Goal: Task Accomplishment & Management: Use online tool/utility

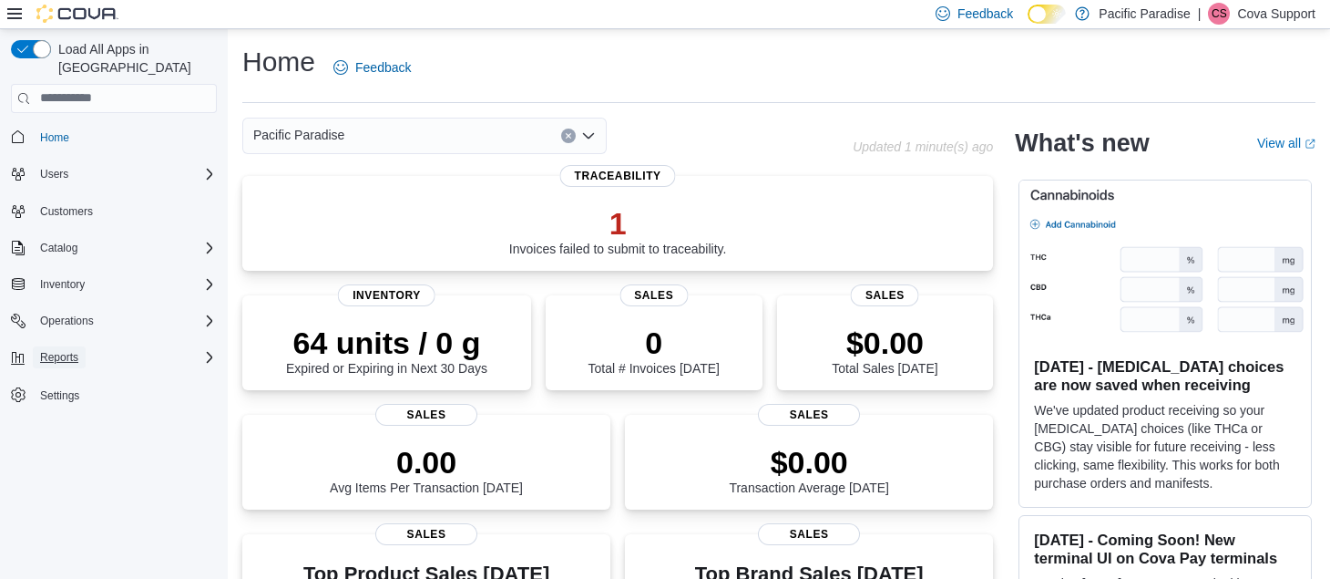
click at [77, 350] on span "Reports" at bounding box center [59, 357] width 38 height 15
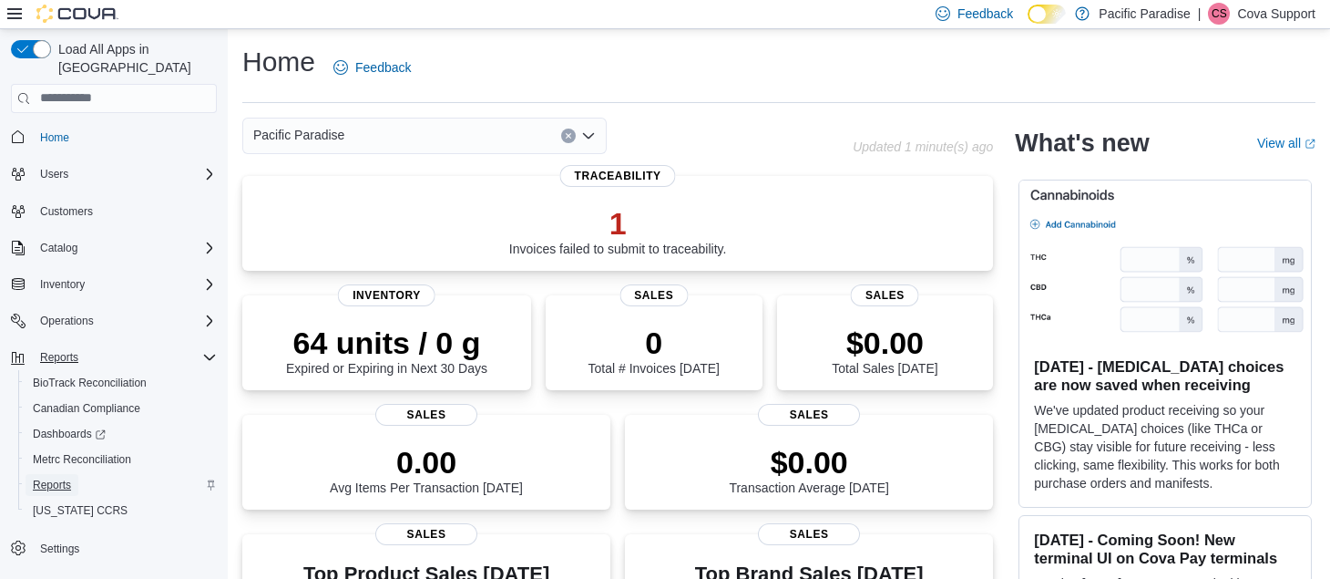
click at [64, 477] on span "Reports" at bounding box center [52, 484] width 38 height 15
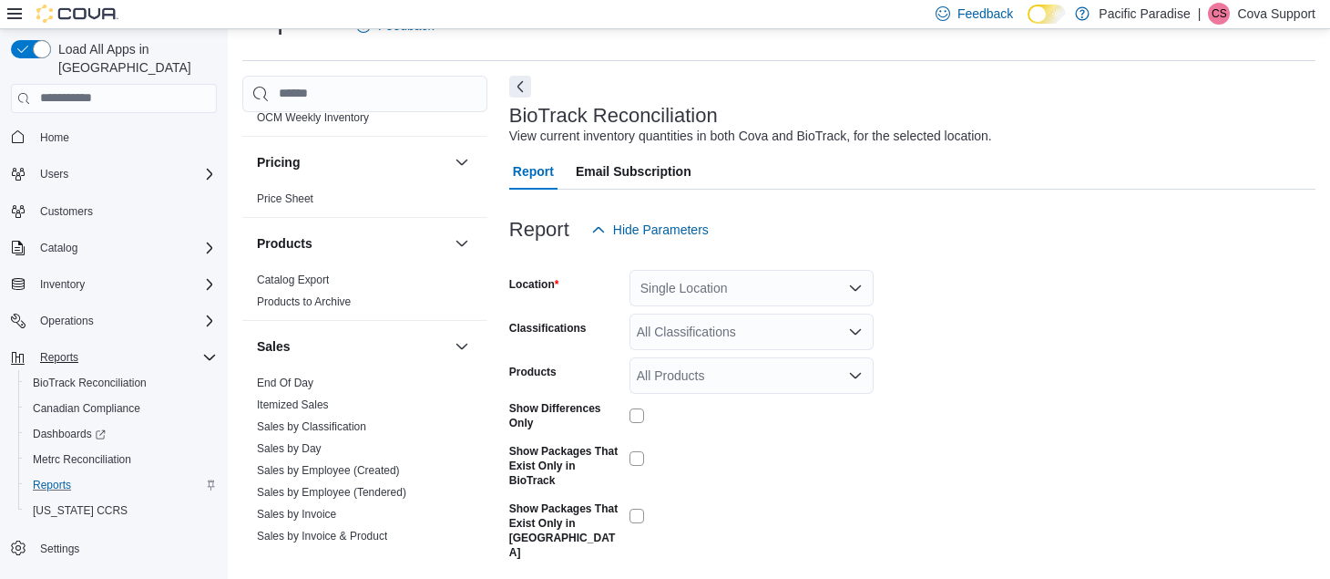
scroll to position [1093, 0]
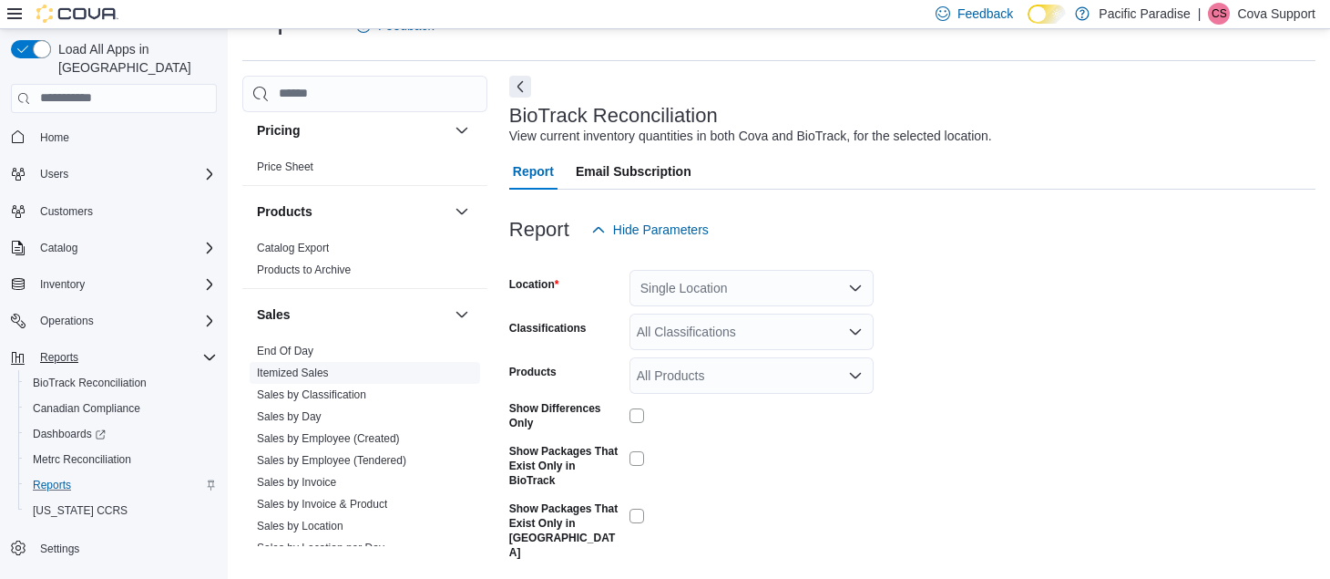
click at [309, 372] on link "Itemized Sales" at bounding box center [293, 372] width 72 height 13
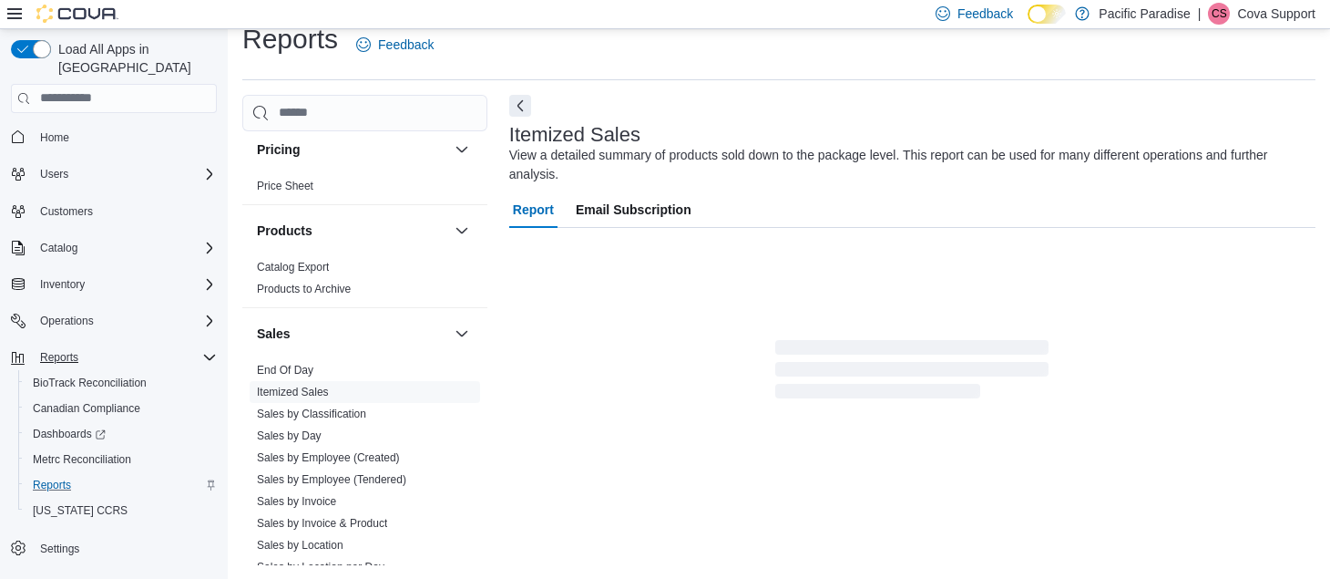
scroll to position [61, 0]
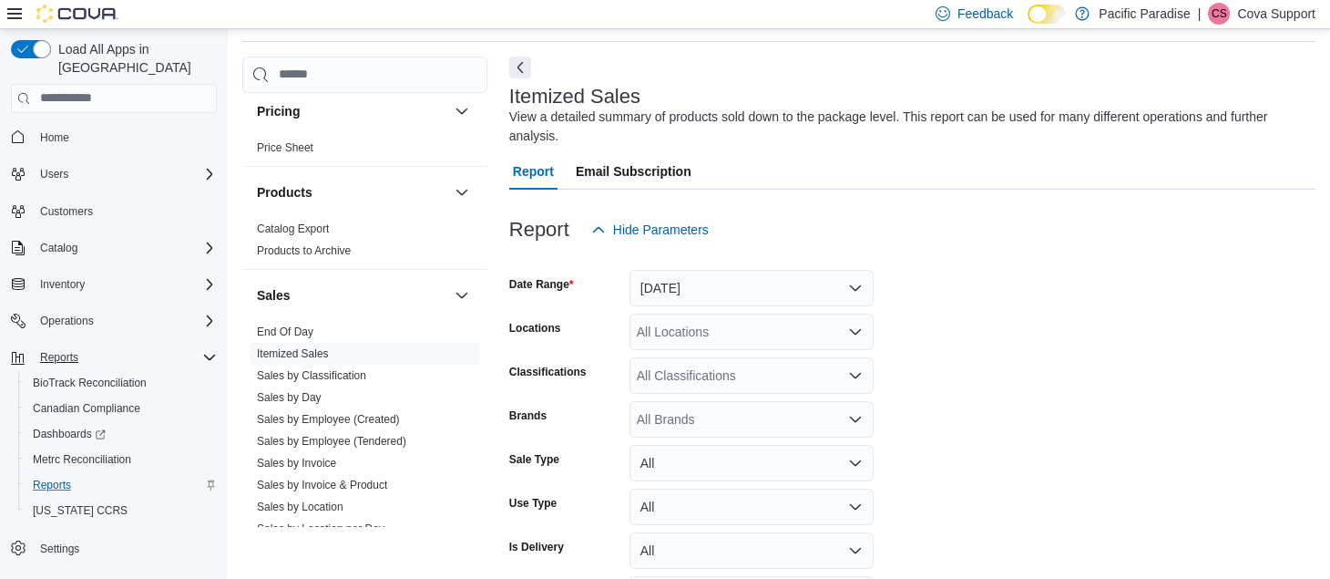
click at [15, 11] on icon at bounding box center [14, 13] width 15 height 15
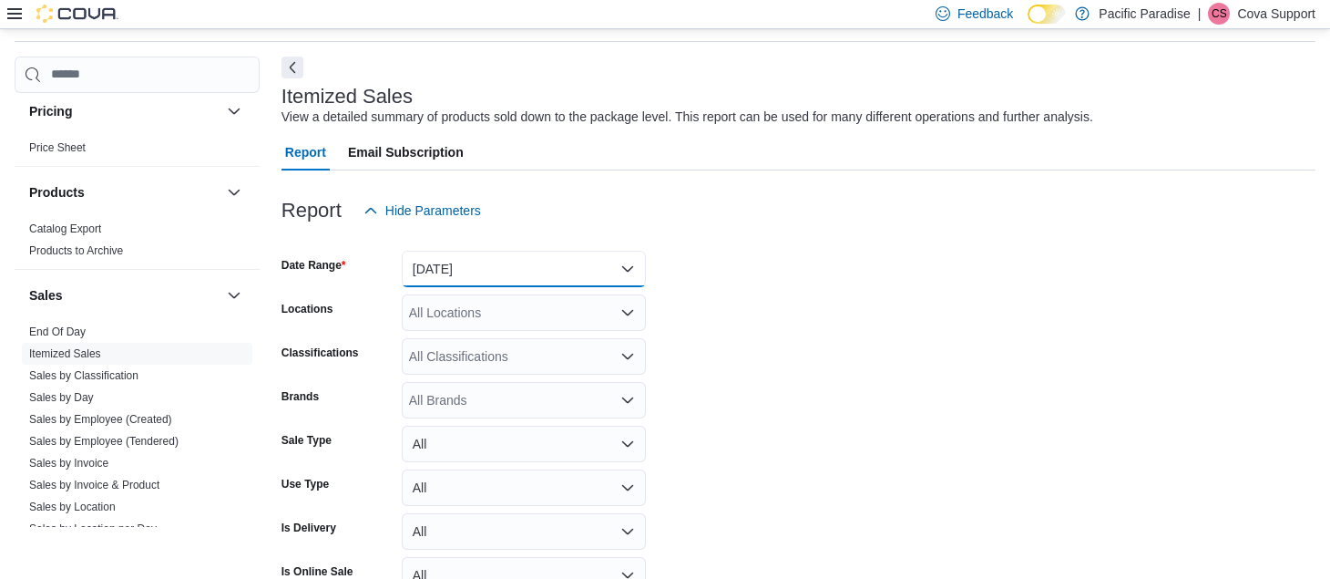
click at [467, 258] on button "Yesterday" at bounding box center [524, 269] width 244 height 36
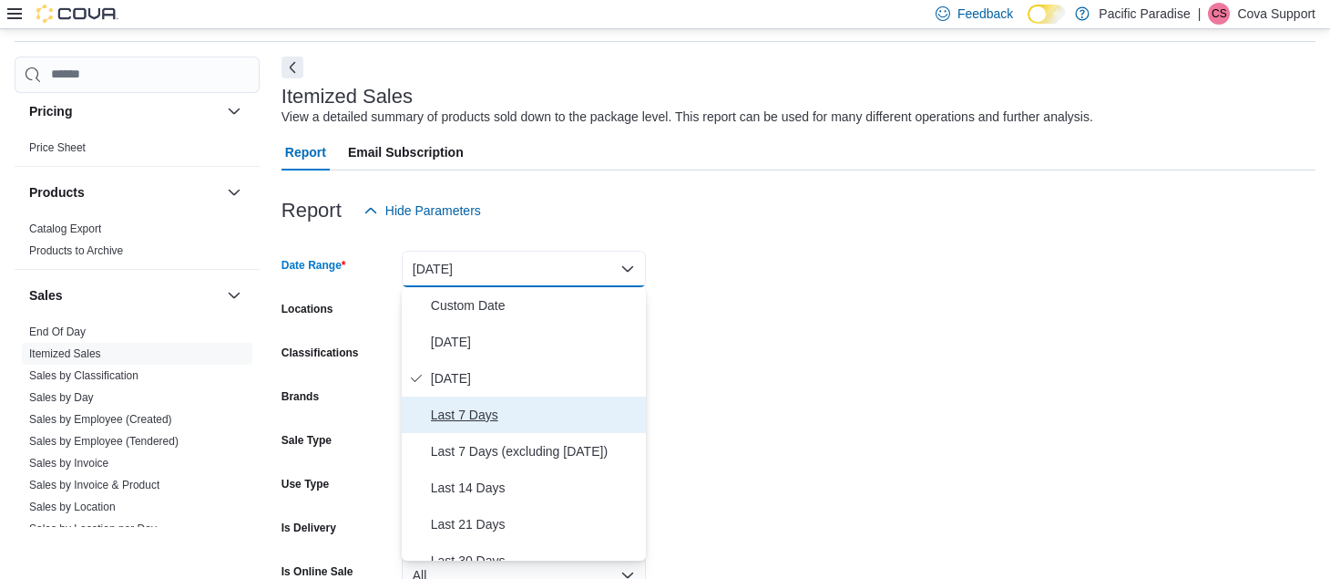
click at [503, 407] on span "Last 7 Days" at bounding box center [535, 415] width 208 height 22
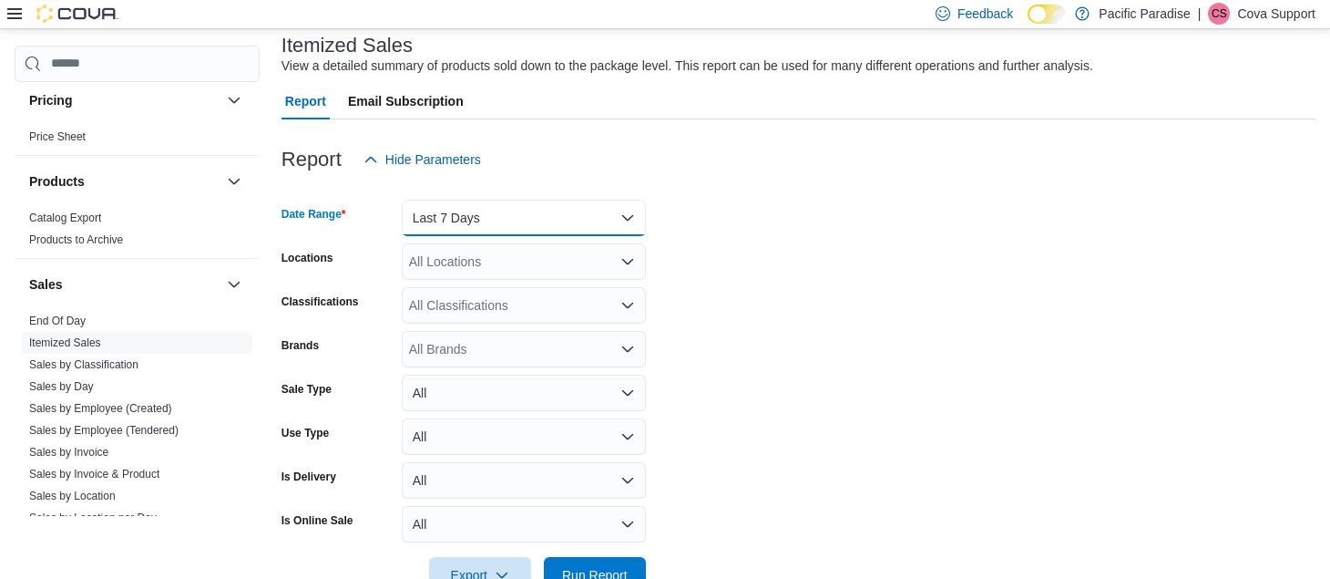
scroll to position [162, 0]
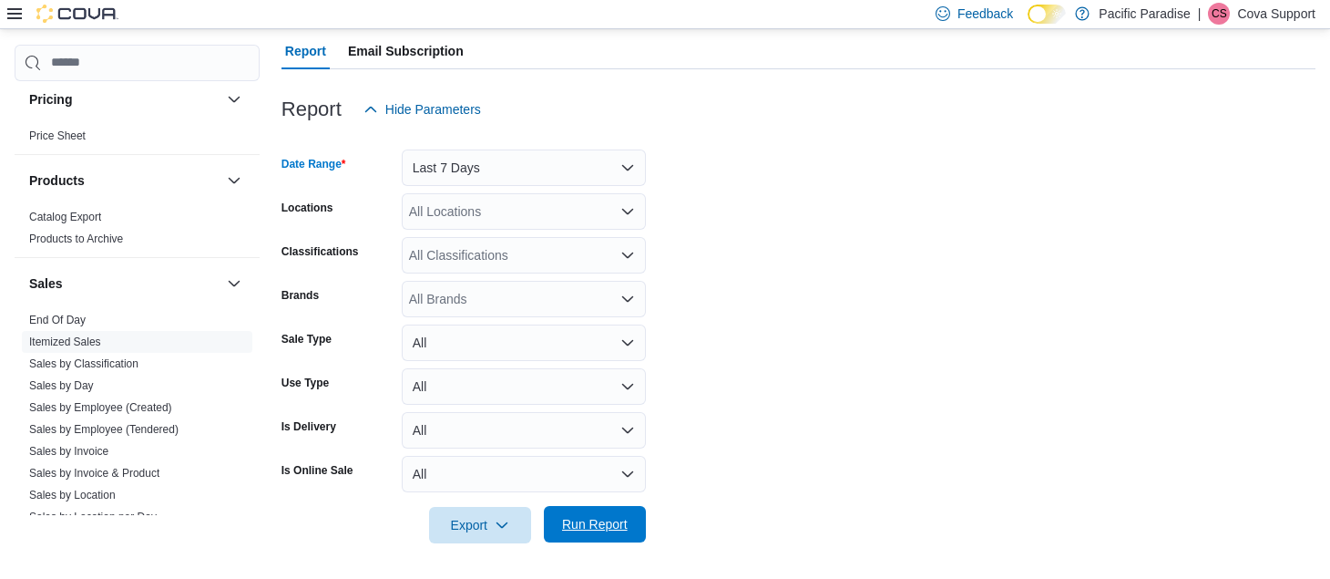
click at [616, 524] on span "Run Report" at bounding box center [595, 524] width 66 height 18
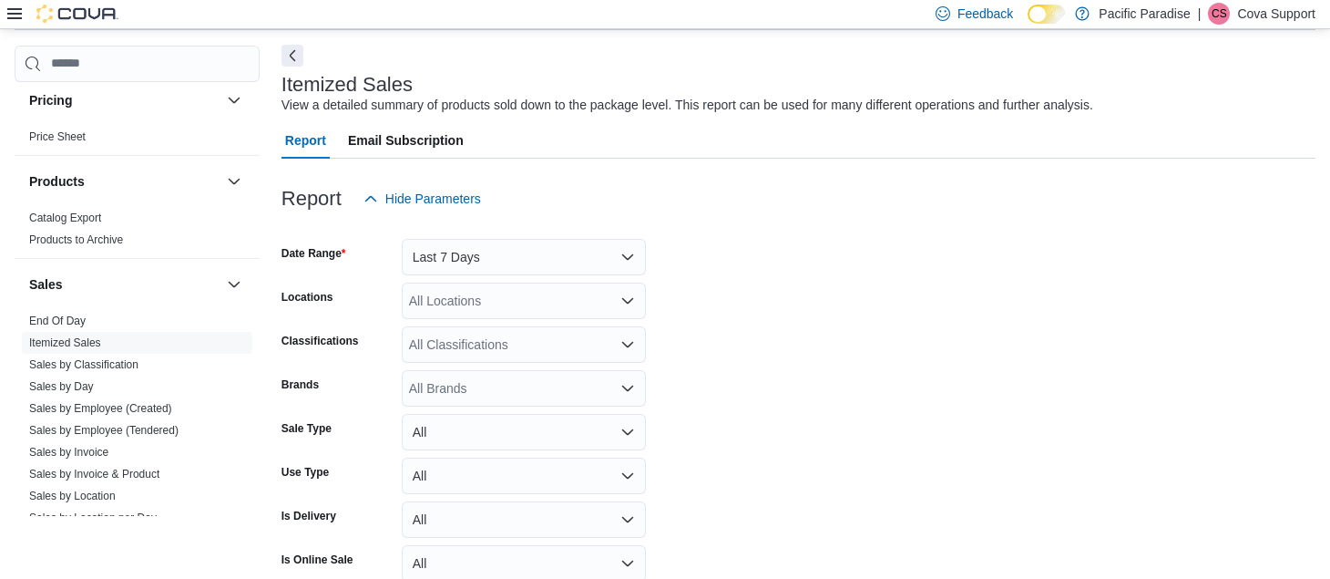
scroll to position [71, 0]
click at [563, 308] on div "All Locations" at bounding box center [524, 302] width 244 height 36
click at [547, 295] on div "All Locations" at bounding box center [524, 302] width 244 height 36
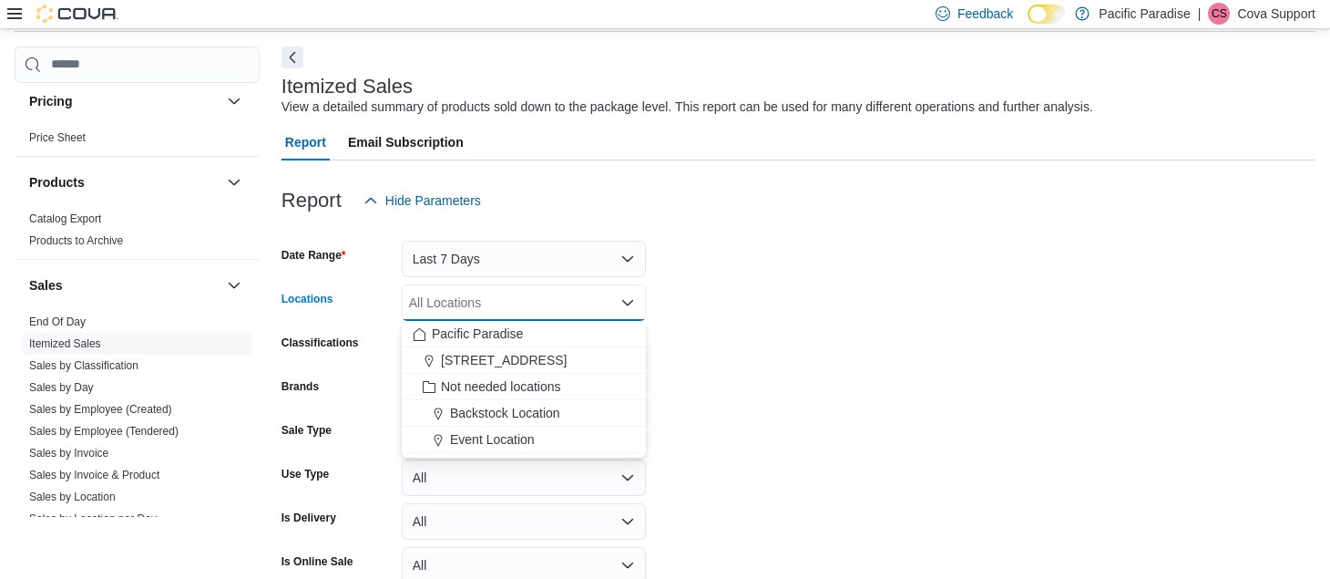
click at [707, 302] on form "Date Range Last 7 Days Locations All Locations Combo box. Selected. Combo box i…" at bounding box center [799, 427] width 1034 height 416
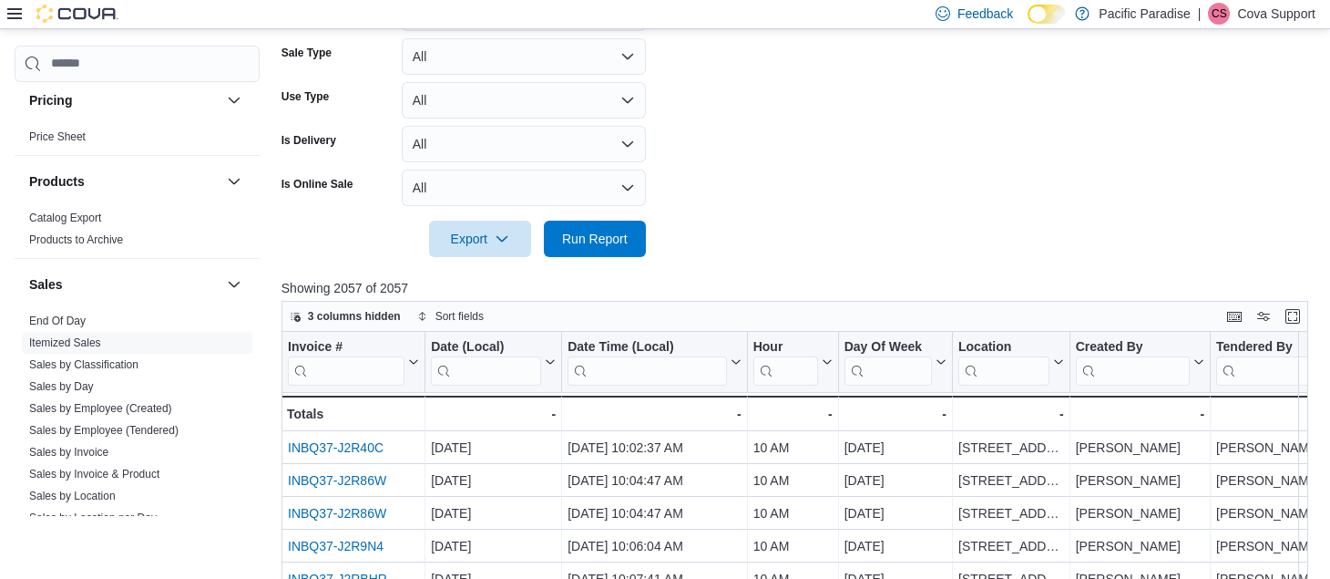
scroll to position [374, 0]
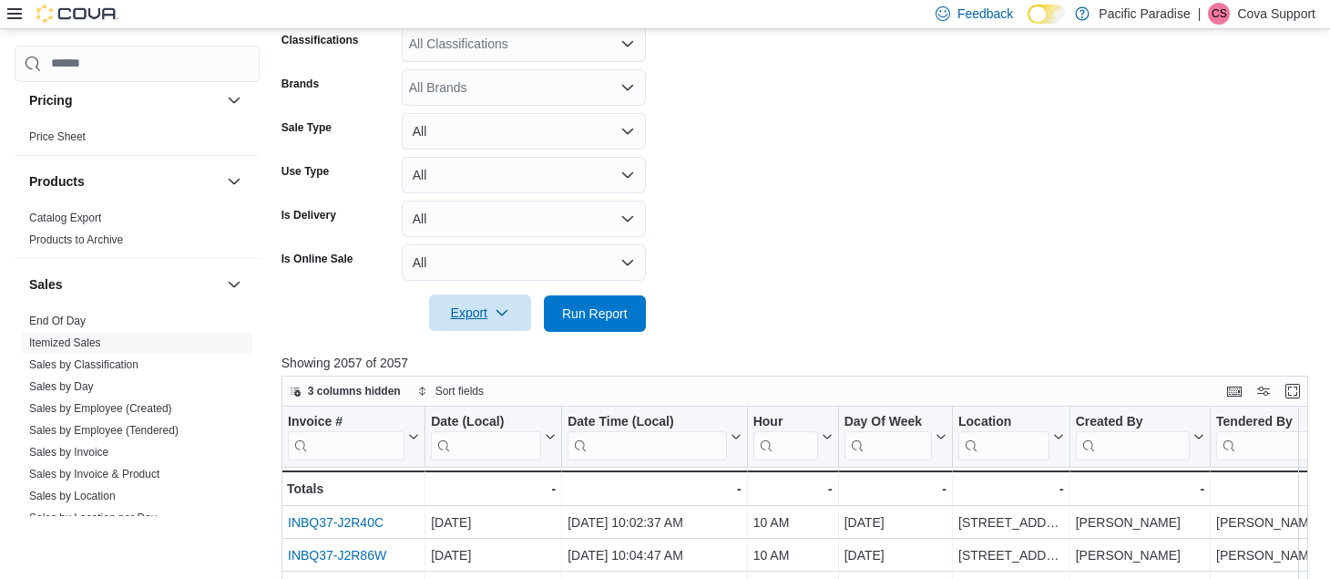
click at [514, 314] on span "Export" at bounding box center [480, 312] width 80 height 36
click at [503, 343] on span "Export to Excel" at bounding box center [483, 350] width 82 height 15
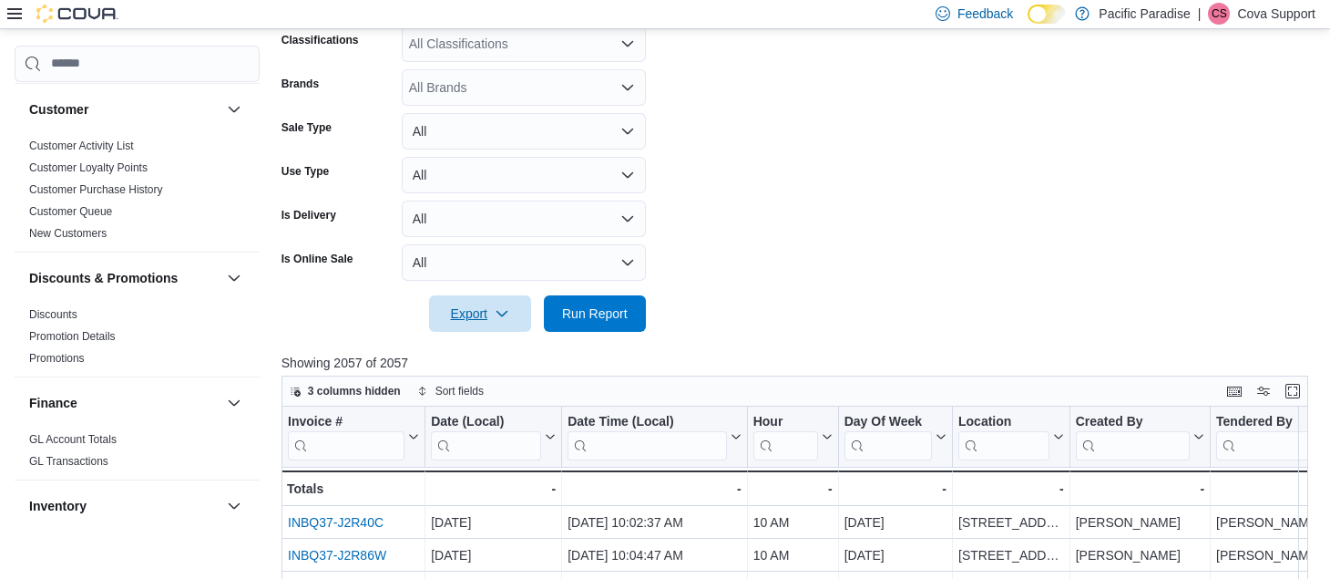
scroll to position [0, 0]
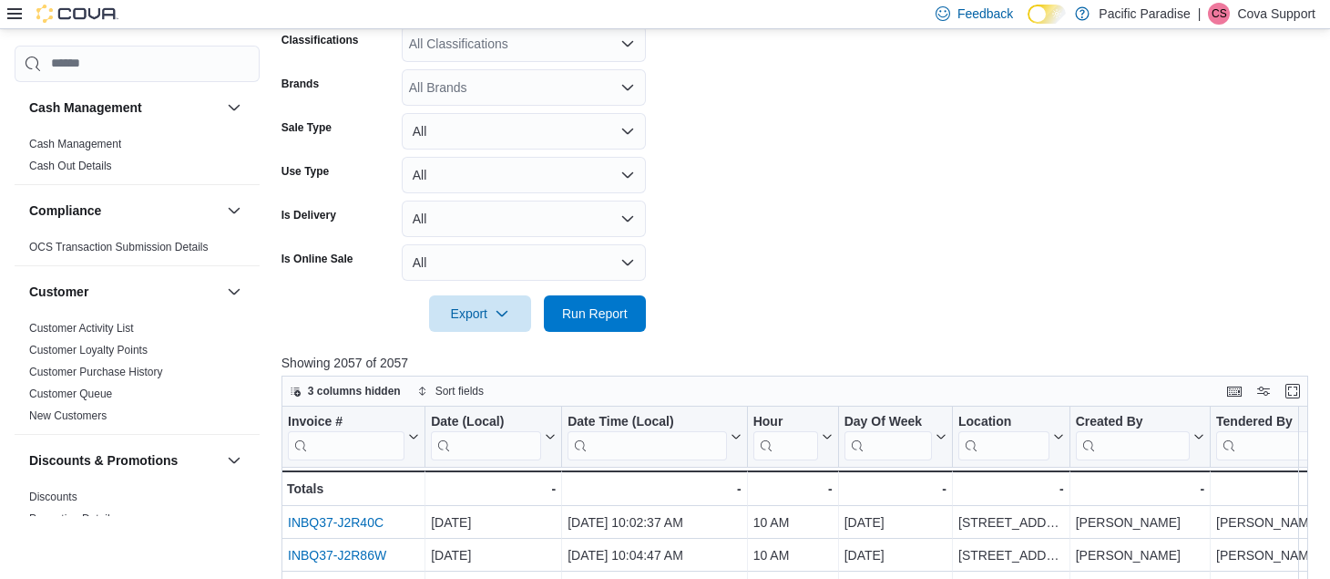
click at [15, 15] on icon at bounding box center [14, 13] width 15 height 15
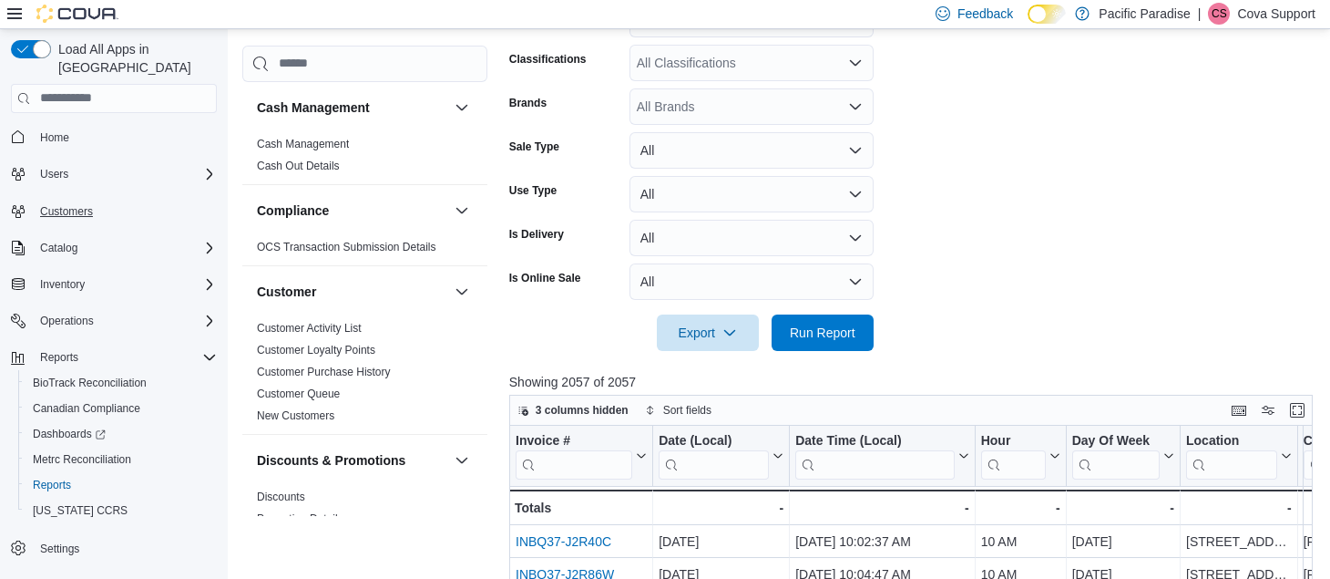
scroll to position [393, 0]
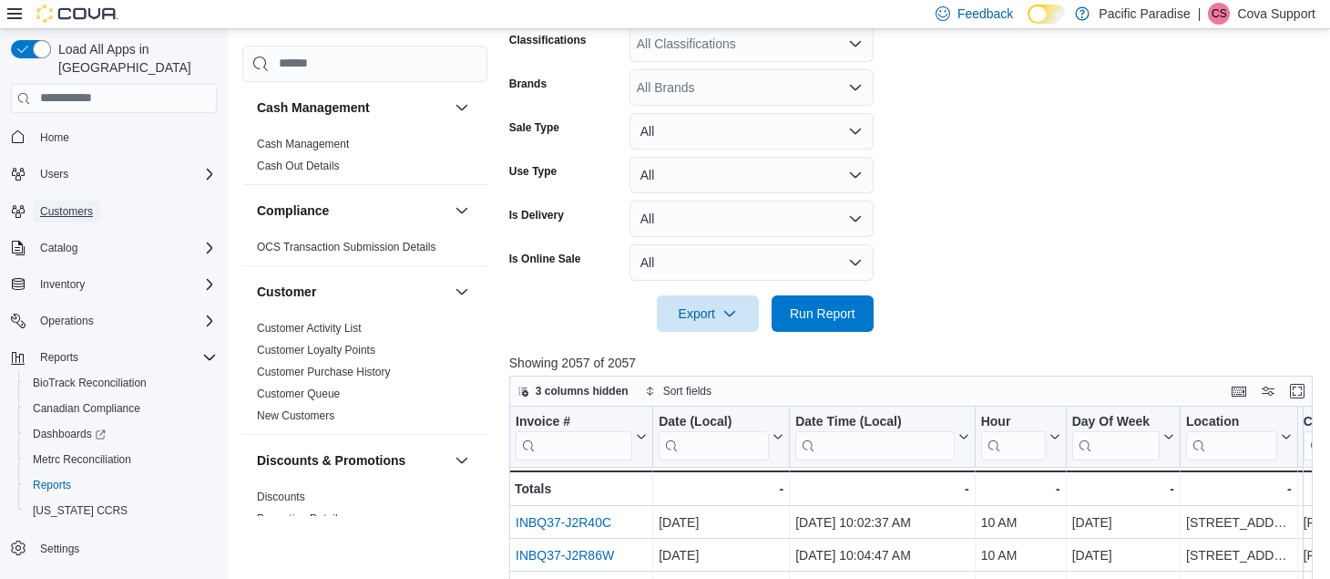
click at [69, 204] on span "Customers" at bounding box center [66, 211] width 53 height 15
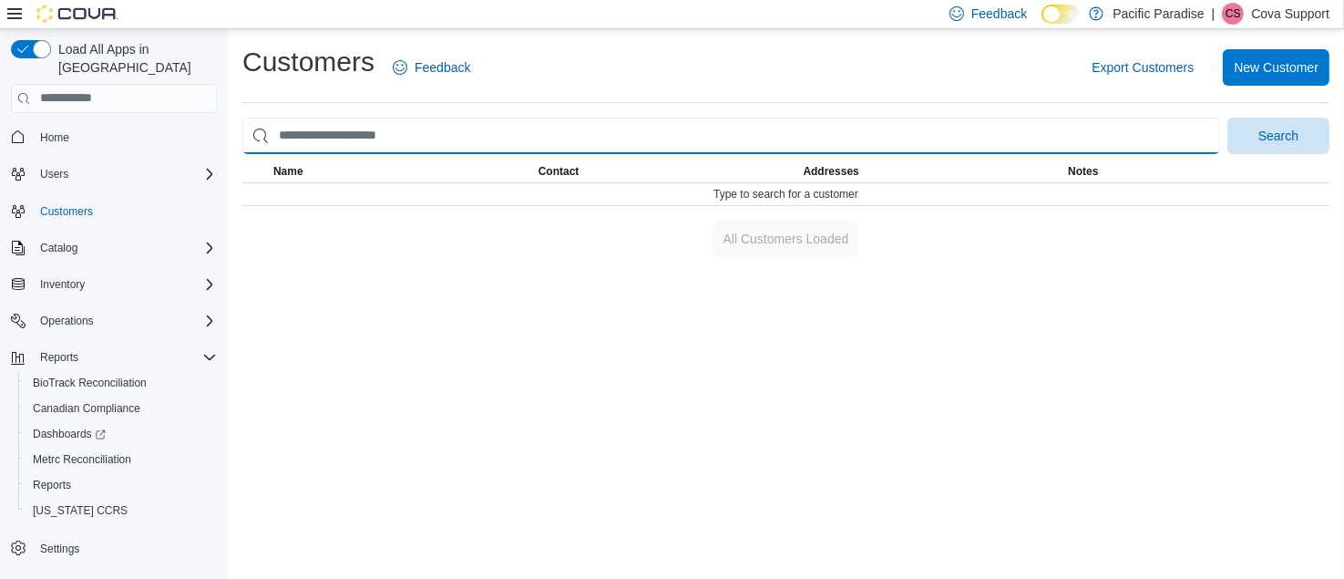
click at [396, 136] on input "search" at bounding box center [731, 136] width 978 height 36
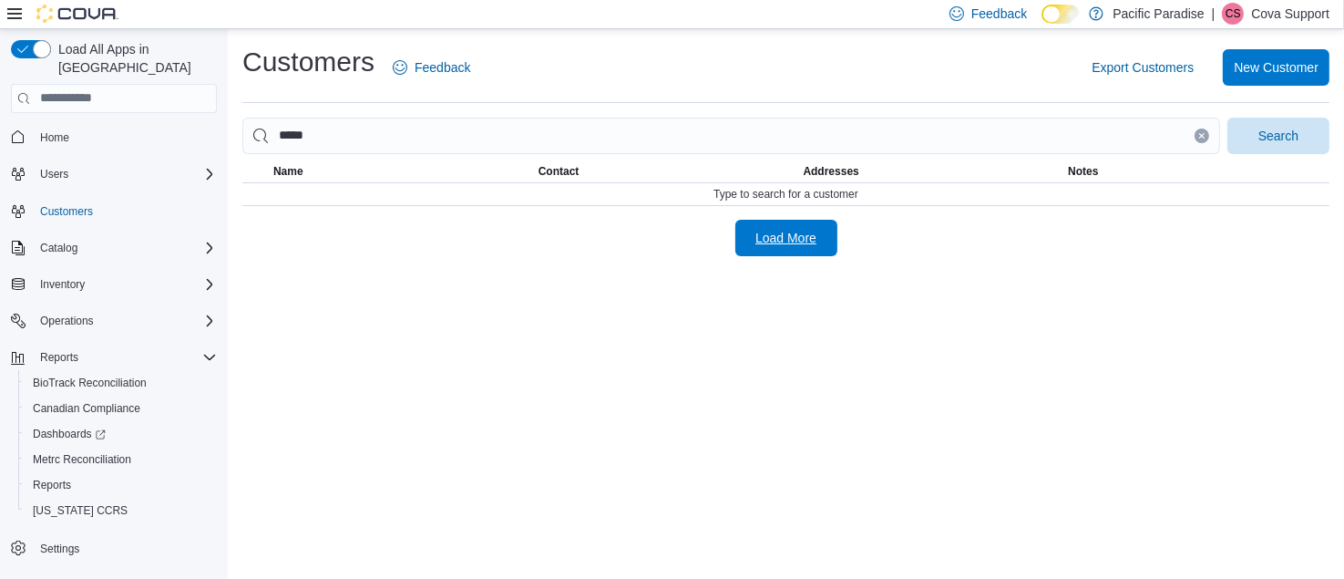
click at [796, 231] on span "Load More" at bounding box center [785, 238] width 61 height 18
click at [1297, 130] on span "Search" at bounding box center [1278, 135] width 40 height 18
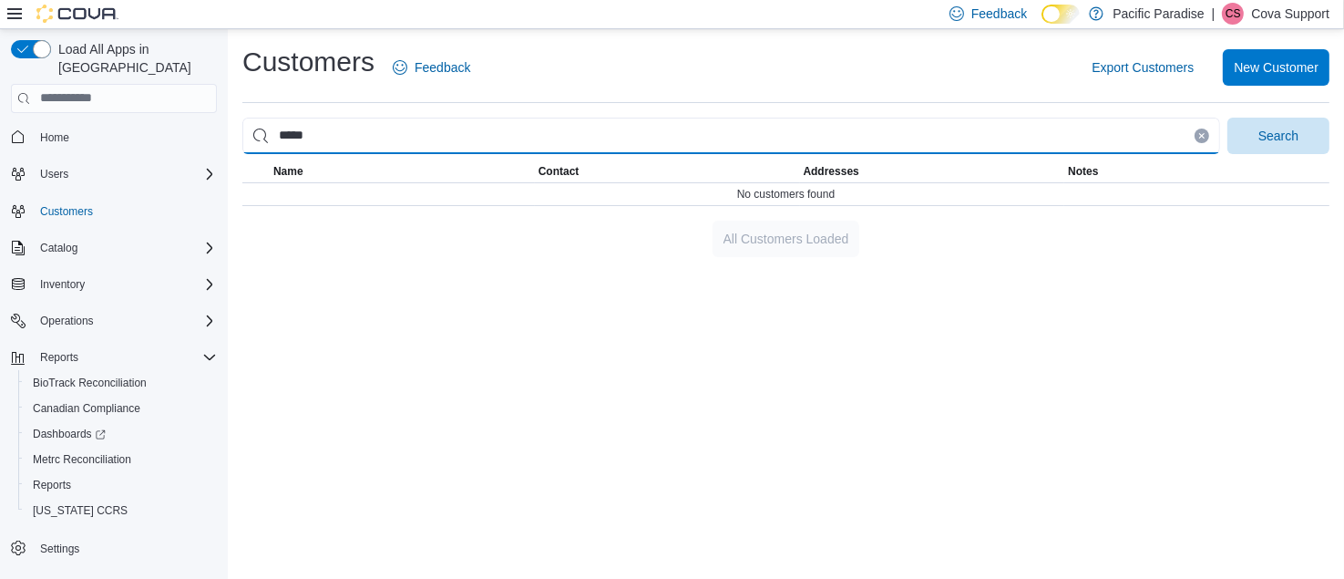
drag, startPoint x: 314, startPoint y: 143, endPoint x: 215, endPoint y: 129, distance: 100.3
click at [215, 129] on div "Load All Apps in New Hub Home Users Customers Catalog Inventory Operations Repo…" at bounding box center [672, 303] width 1344 height 549
paste input "*******"
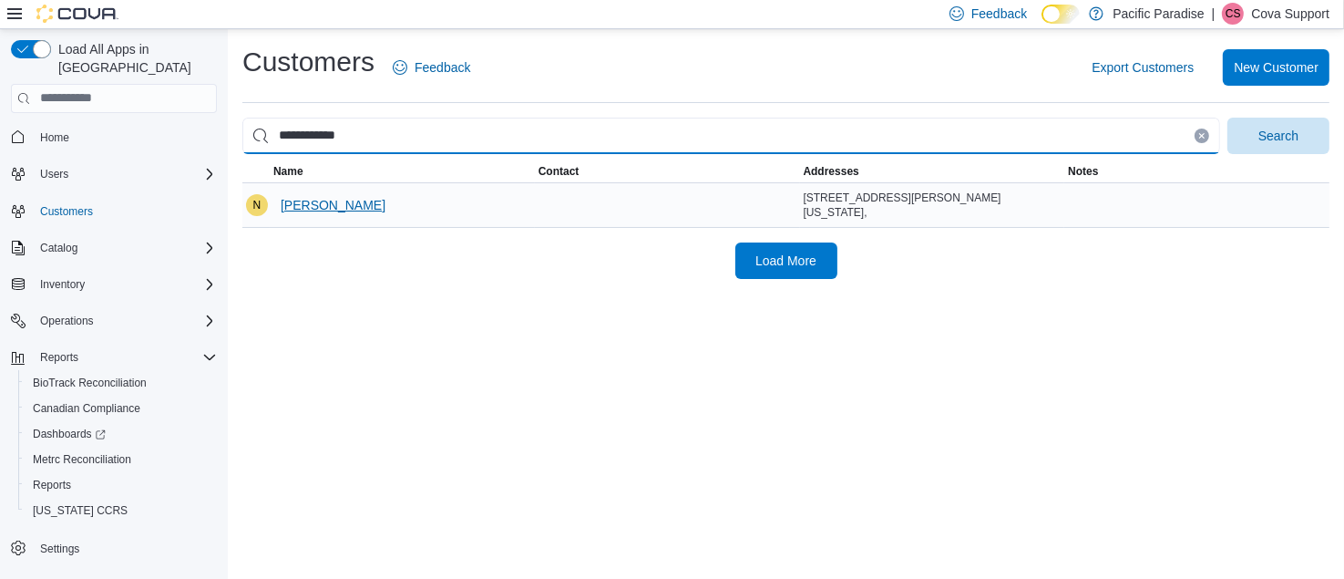
type input "**********"
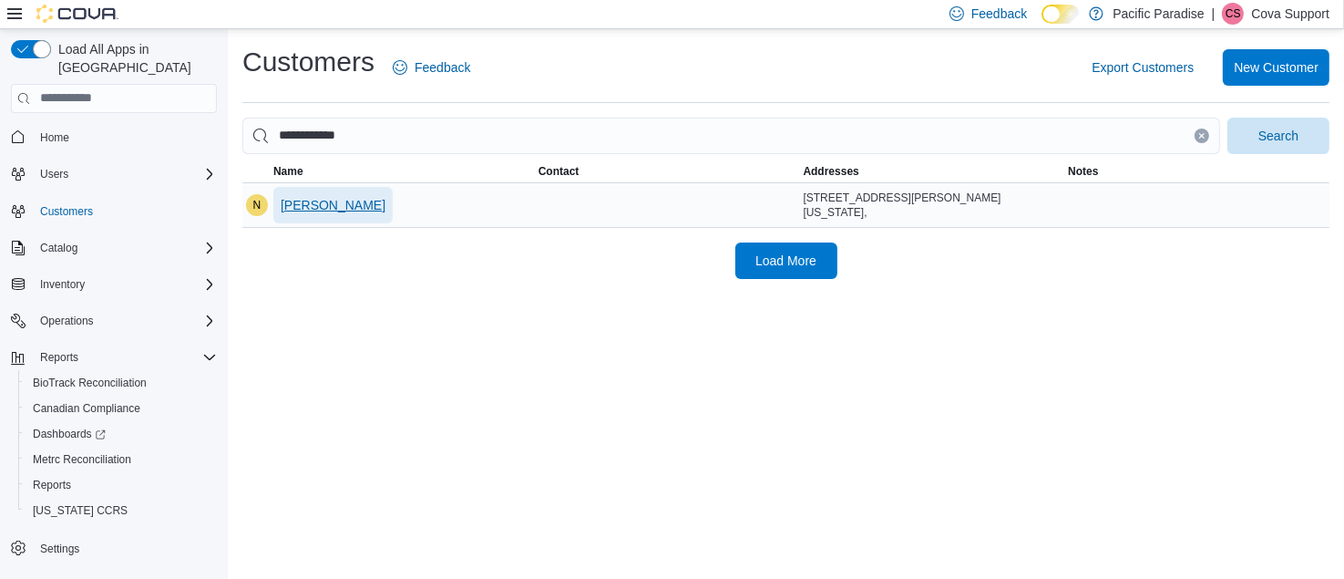
click at [332, 199] on span "Naomy Garcia" at bounding box center [333, 205] width 105 height 18
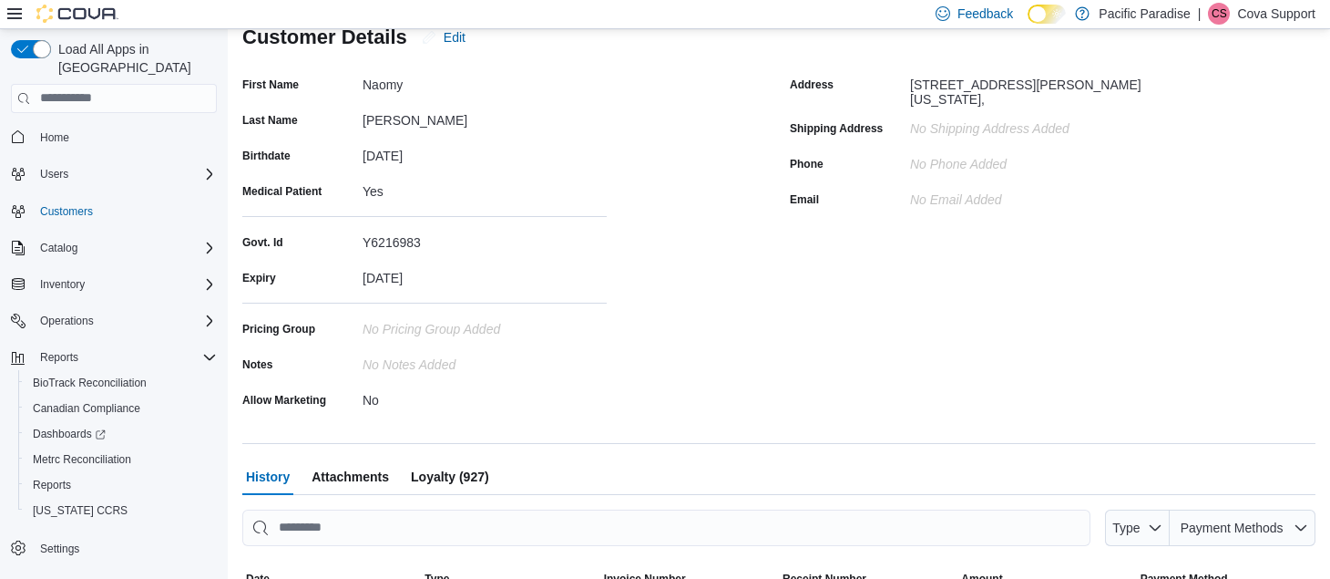
scroll to position [91, 0]
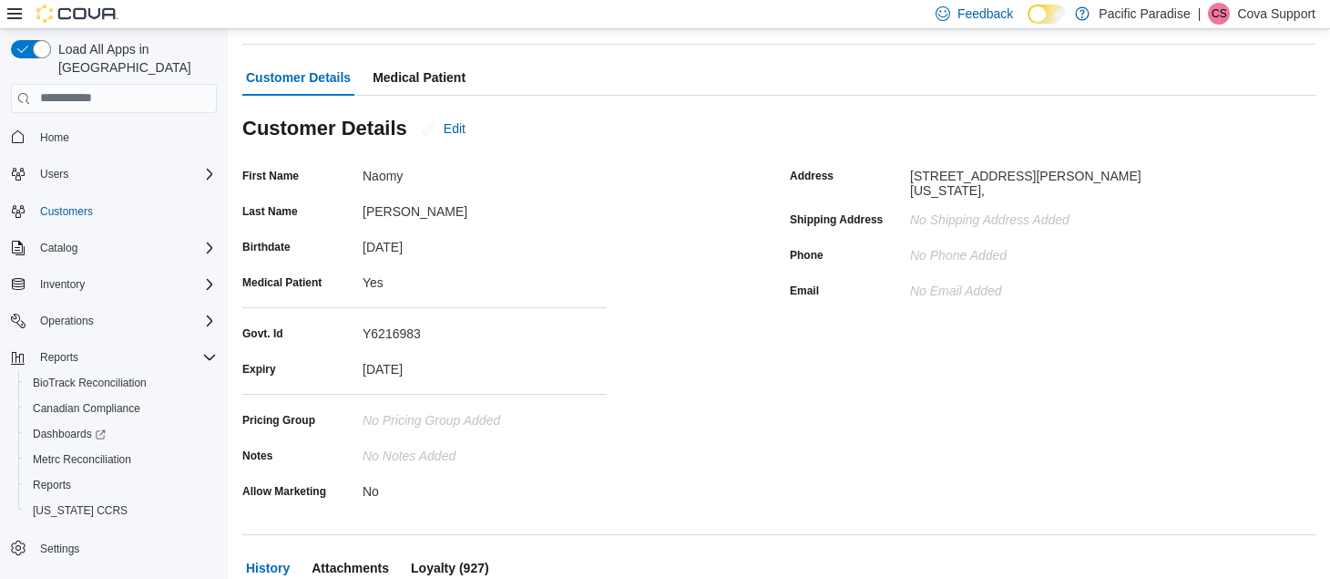
click at [436, 71] on span "Medical Patient" at bounding box center [419, 77] width 93 height 36
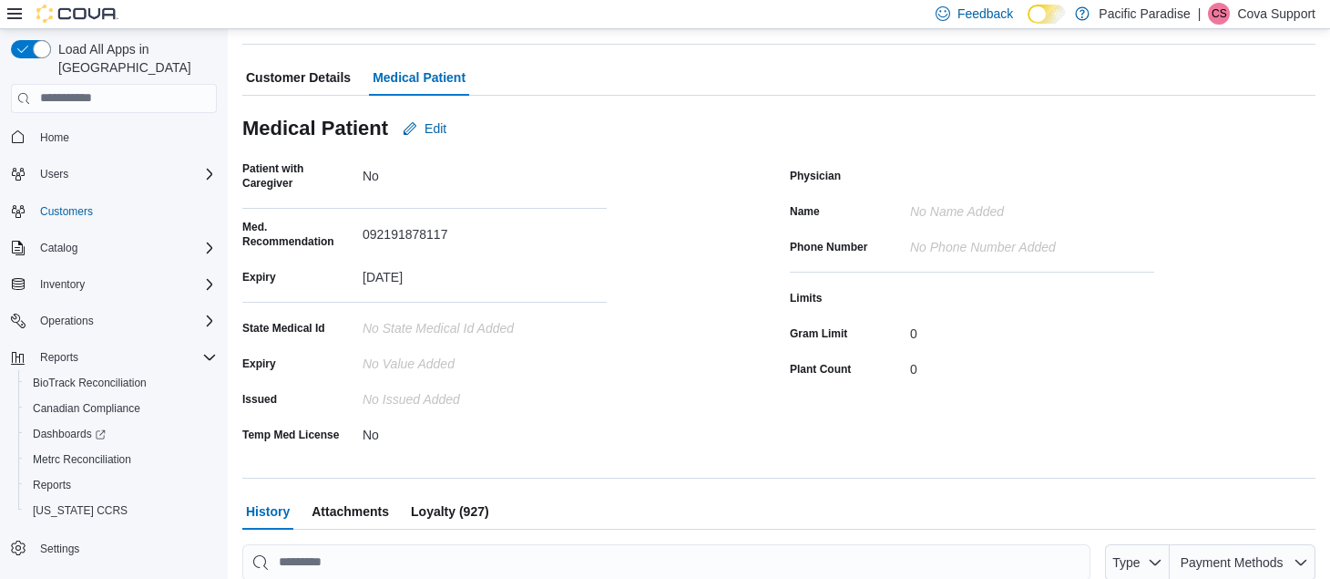
click at [462, 17] on div "Feedback Dark Mode Pacific Paradise | CS Cova Support" at bounding box center [665, 14] width 1330 height 29
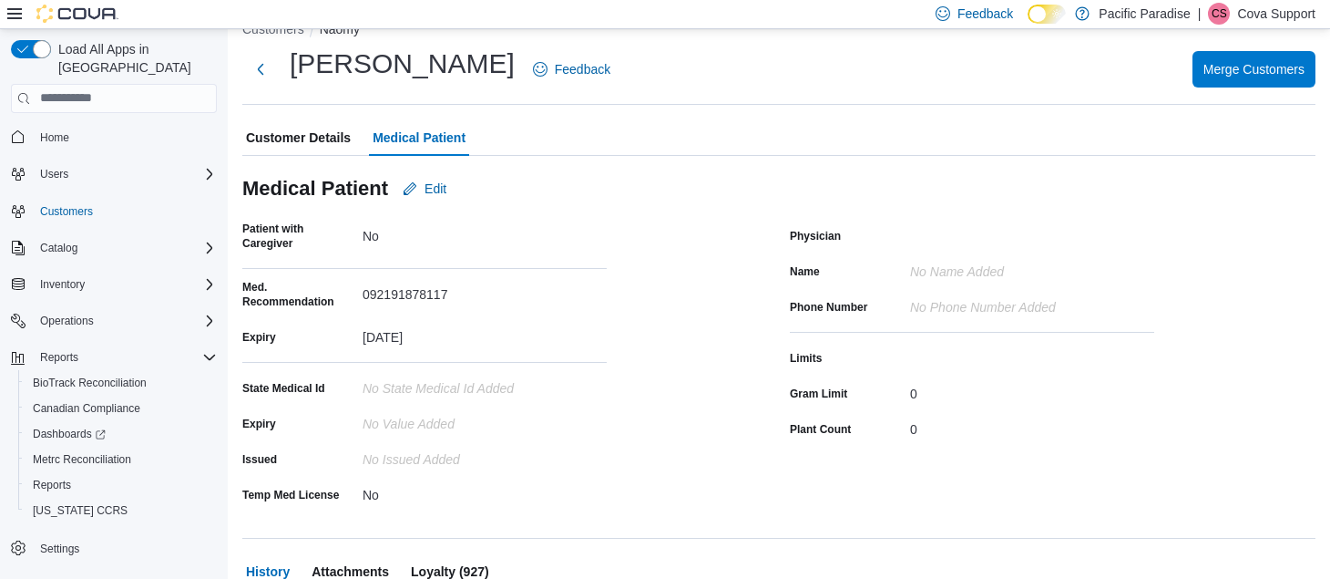
scroll to position [0, 0]
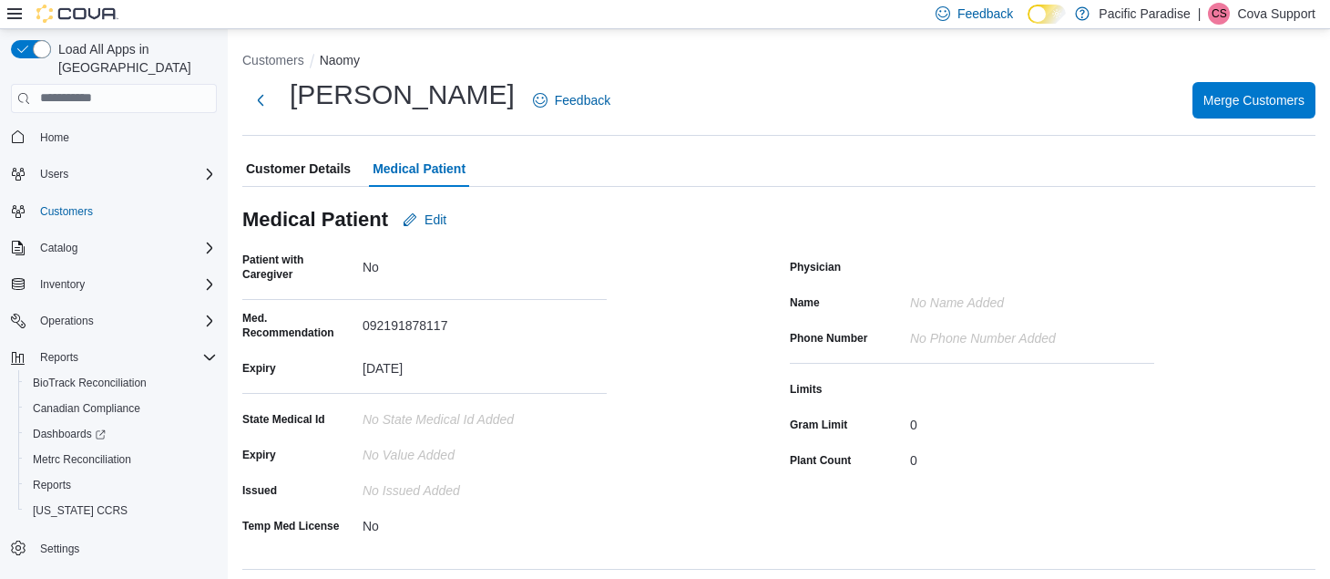
drag, startPoint x: 427, startPoint y: 21, endPoint x: 438, endPoint y: 17, distance: 11.5
click at [427, 21] on div "Feedback Dark Mode Pacific Paradise | CS Cova Support" at bounding box center [665, 14] width 1330 height 29
click at [64, 477] on span "Reports" at bounding box center [52, 484] width 38 height 15
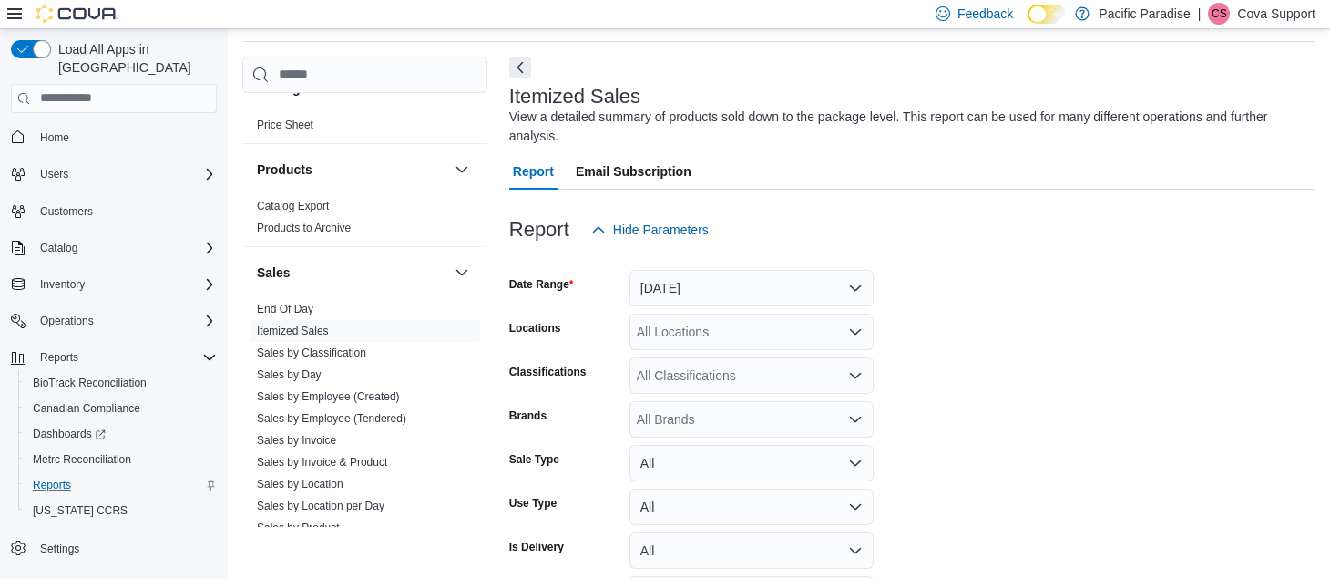
scroll to position [1185, 0]
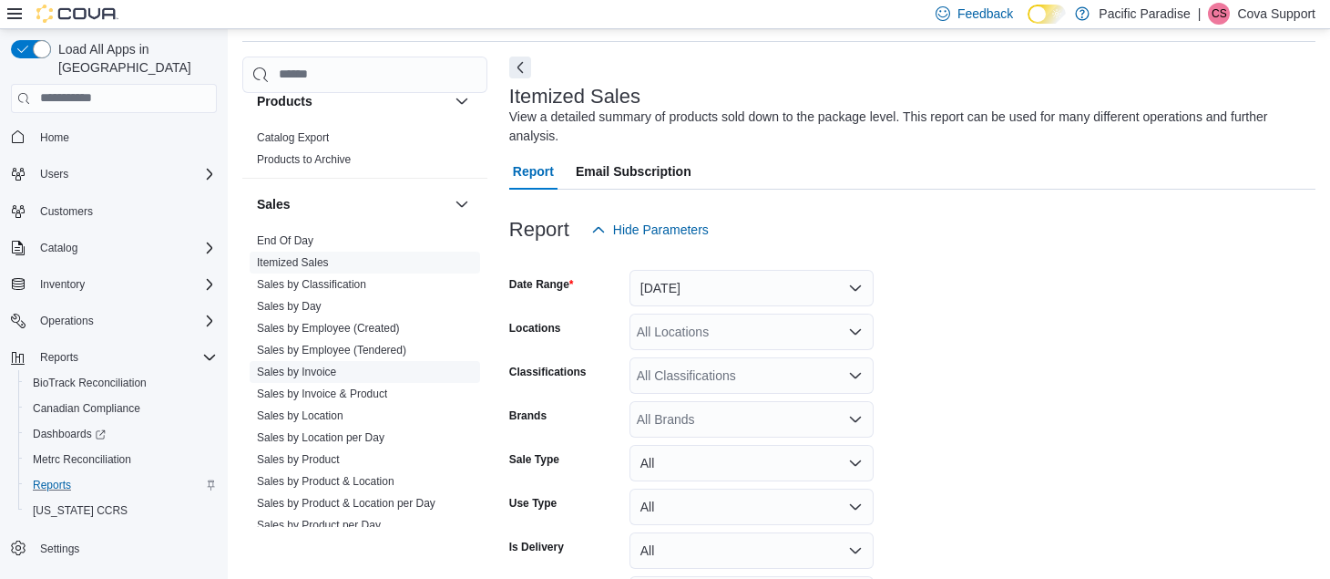
click at [306, 374] on link "Sales by Invoice" at bounding box center [296, 371] width 79 height 13
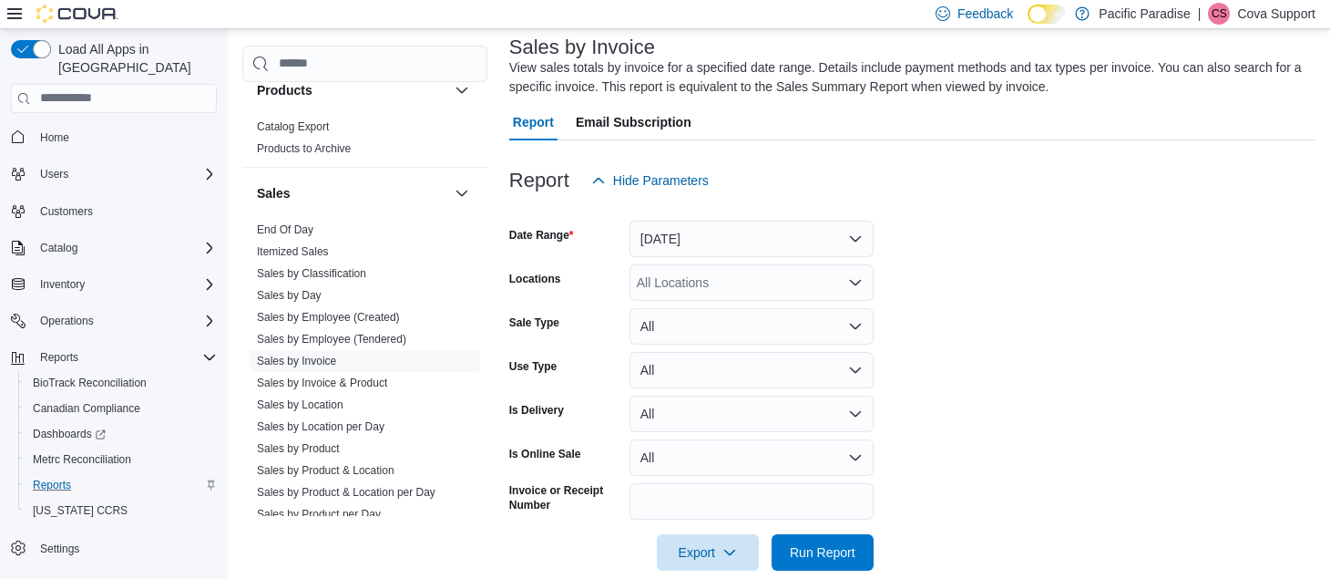
scroll to position [138, 0]
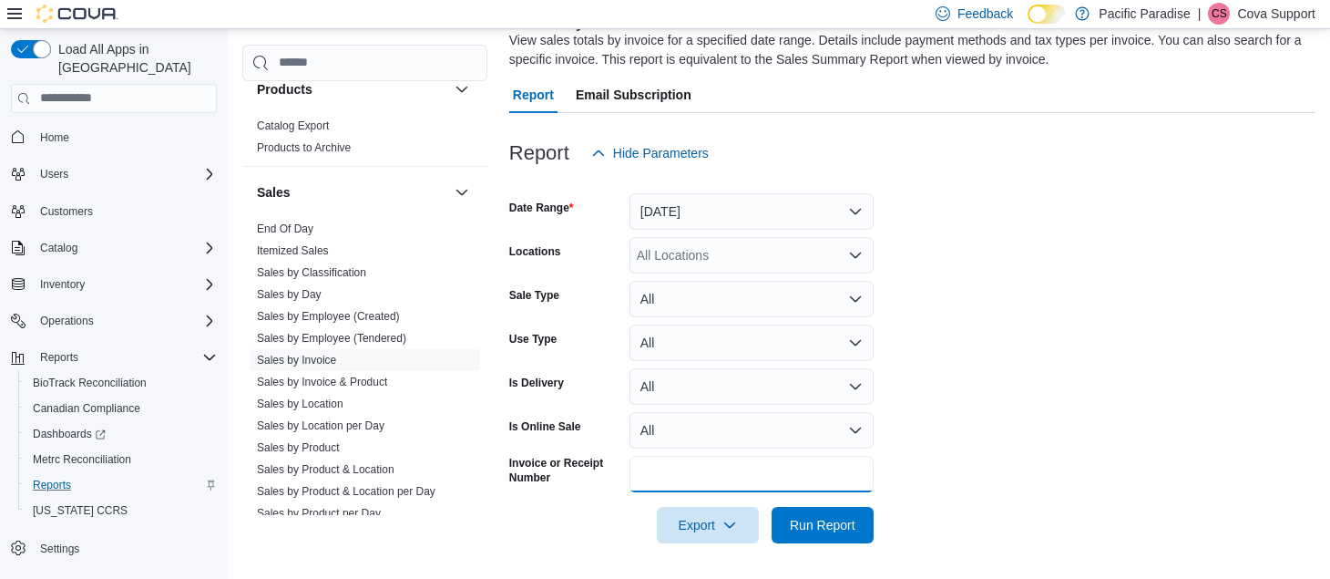
click at [637, 469] on input "Invoice or Receipt Number" at bounding box center [752, 474] width 244 height 36
paste input "**********"
type input "**********"
click at [820, 521] on span "Run Report" at bounding box center [823, 524] width 66 height 18
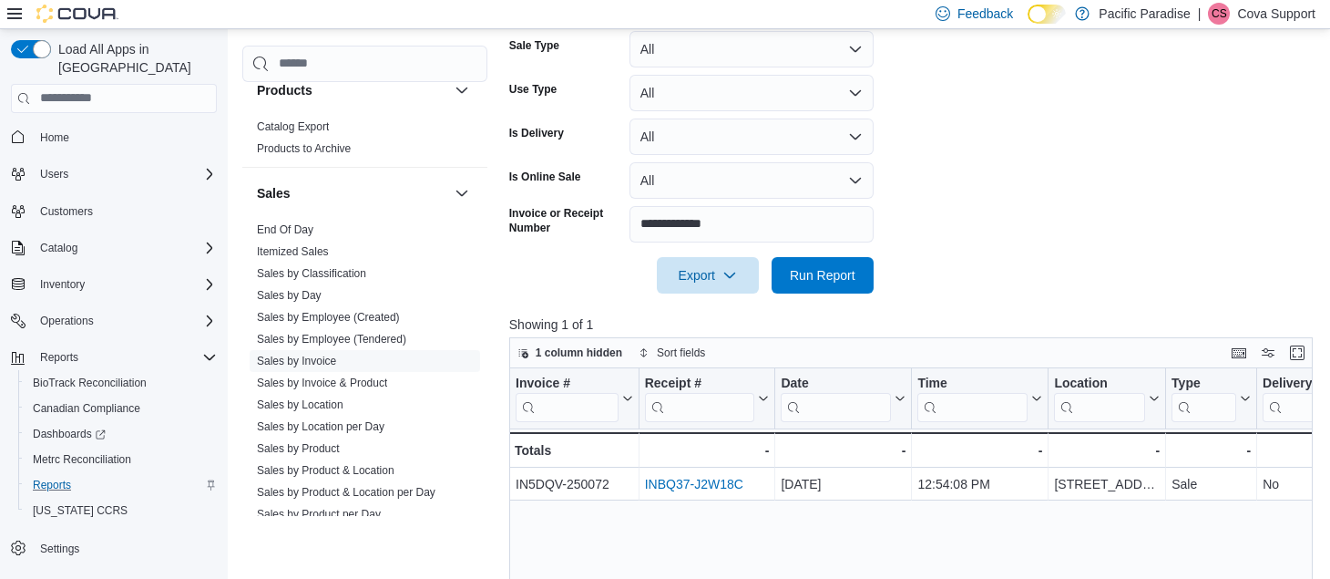
scroll to position [411, 0]
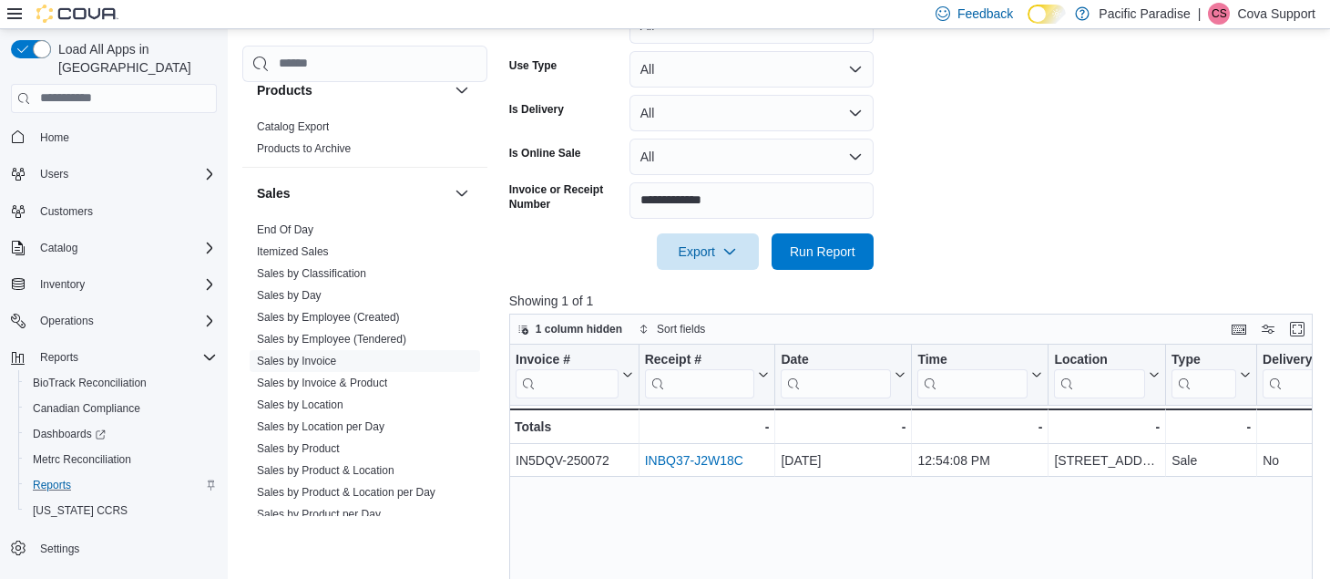
click at [22, 15] on div at bounding box center [62, 14] width 111 height 18
click at [12, 11] on icon at bounding box center [14, 13] width 15 height 15
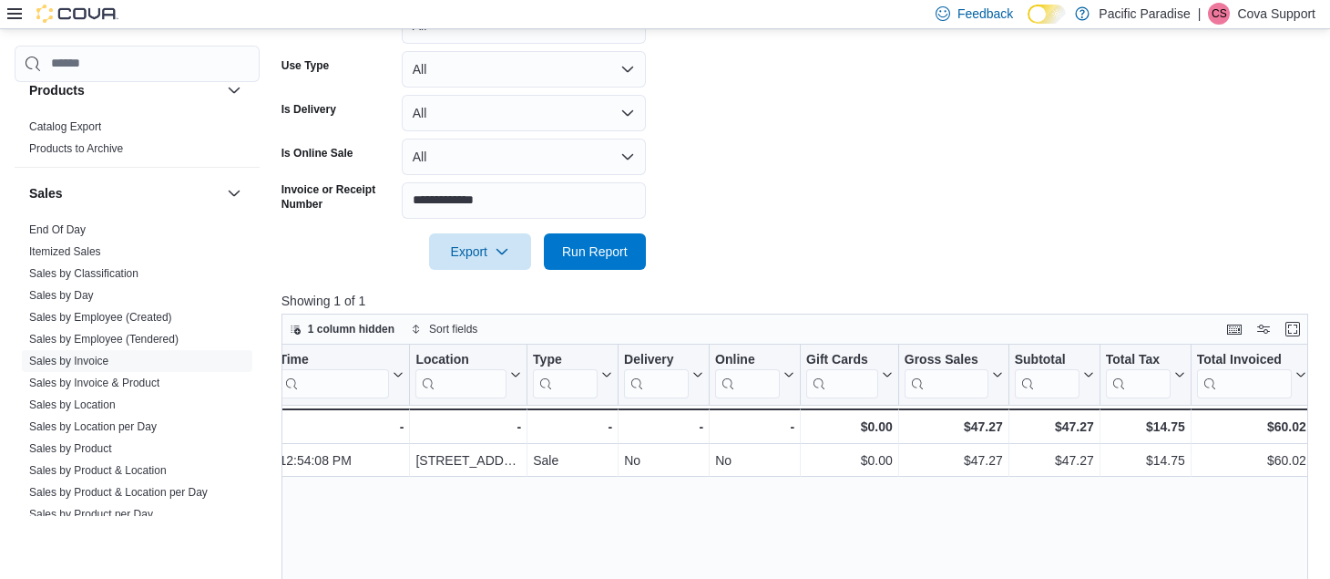
drag, startPoint x: 650, startPoint y: 502, endPoint x: 728, endPoint y: 495, distance: 78.7
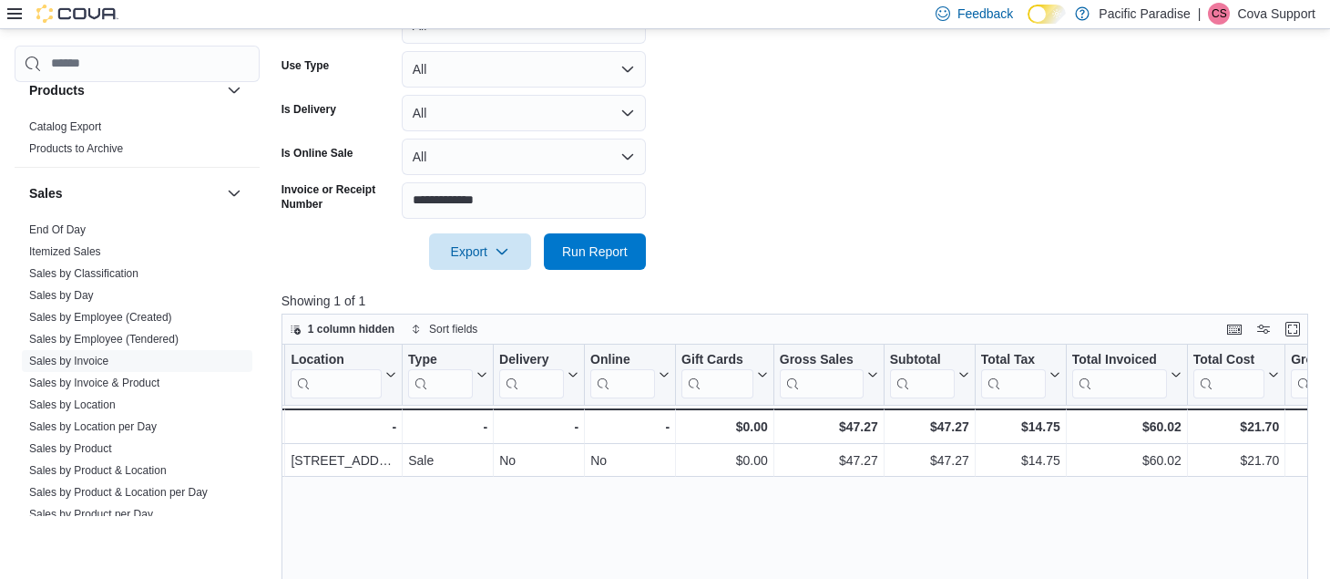
scroll to position [0, 574]
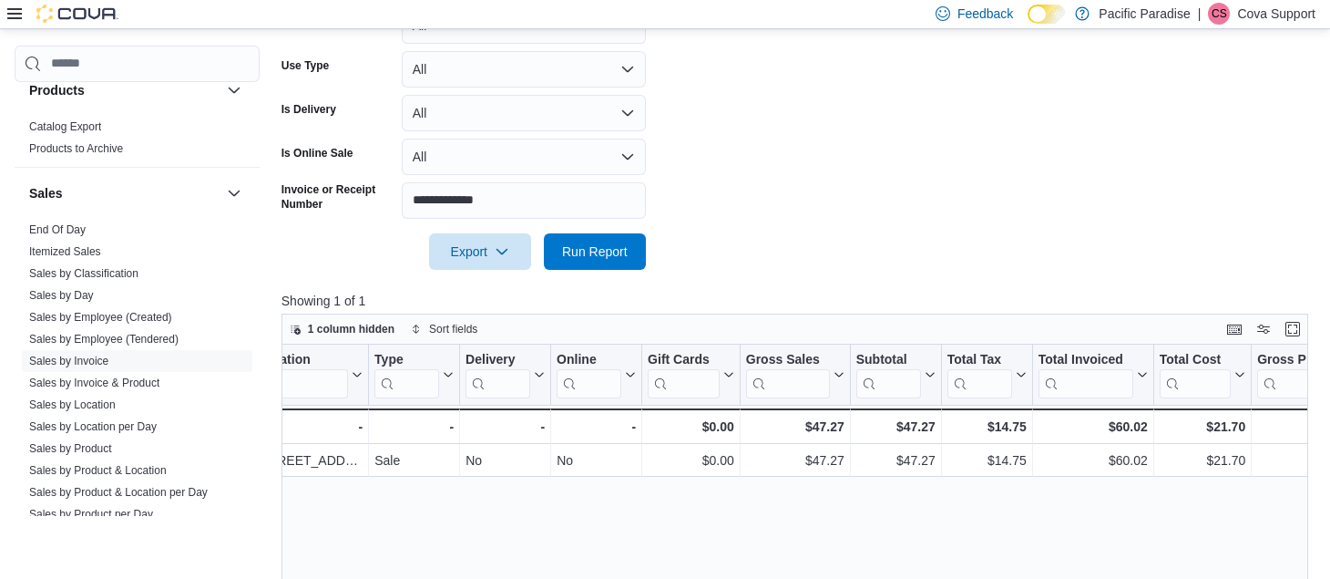
drag, startPoint x: 728, startPoint y: 495, endPoint x: 795, endPoint y: 495, distance: 67.4
drag, startPoint x: 795, startPoint y: 496, endPoint x: 810, endPoint y: 494, distance: 14.7
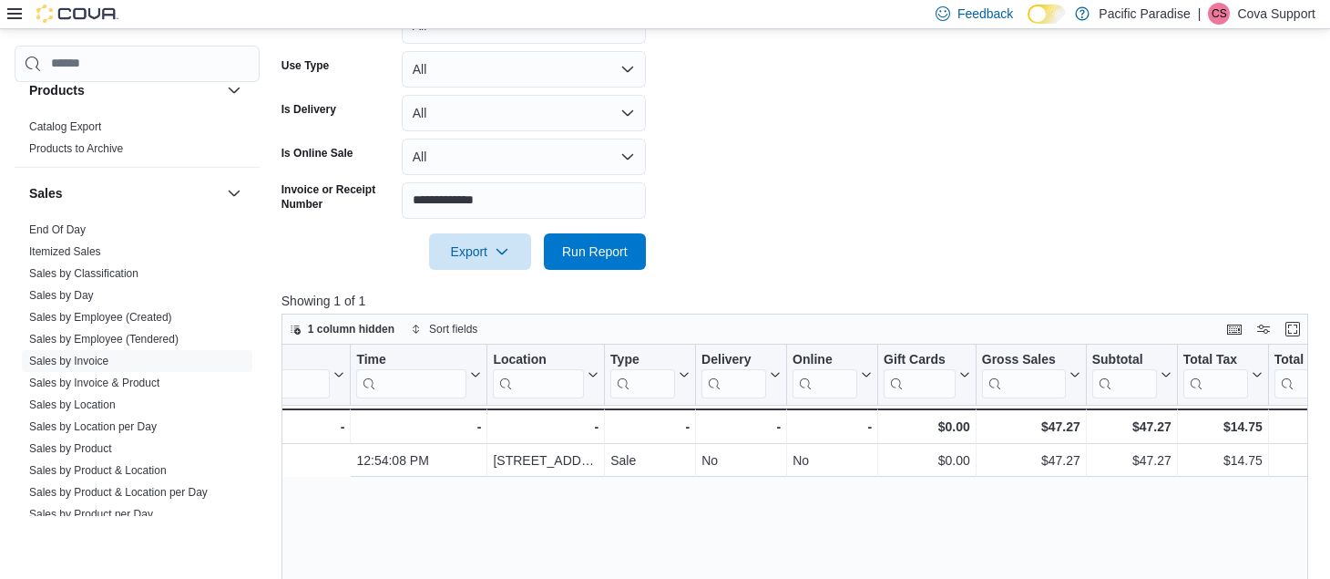
scroll to position [0, 0]
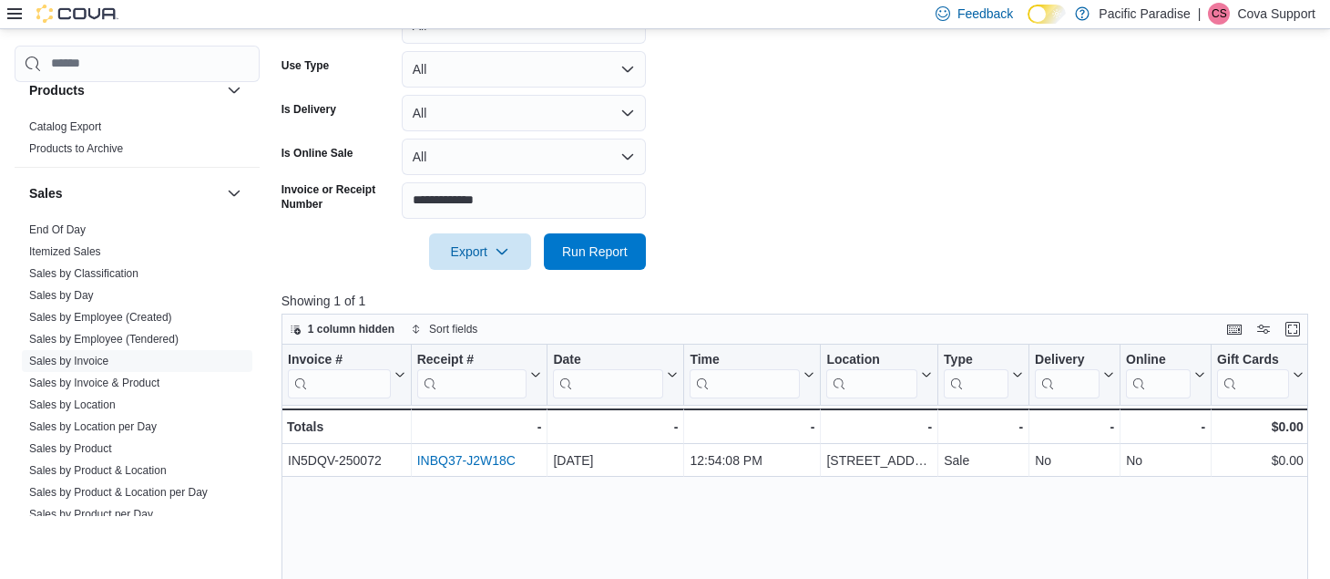
click at [448, 10] on div "Feedback Dark Mode Pacific Paradise | CS Cova Support" at bounding box center [665, 14] width 1330 height 29
